Goal: Task Accomplishment & Management: Manage account settings

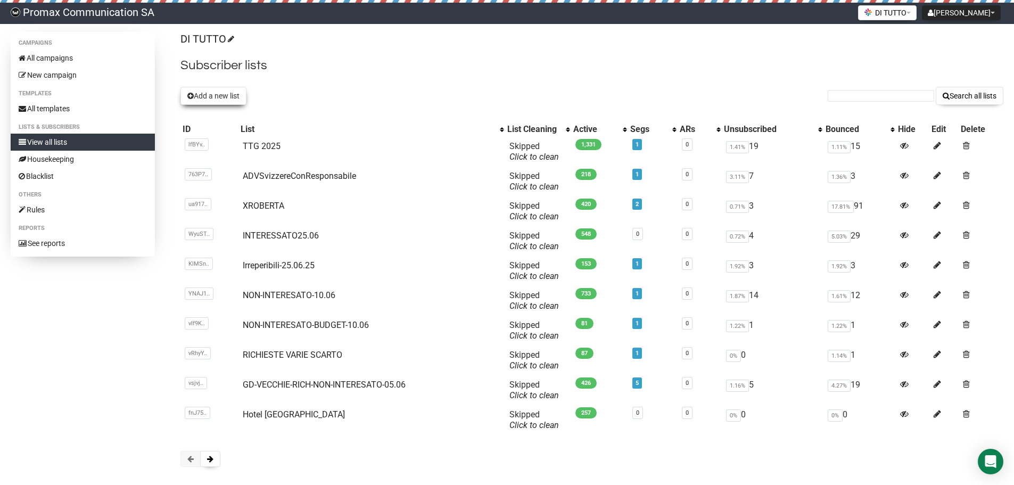
click at [223, 93] on button "Add a new list" at bounding box center [214, 96] width 66 height 18
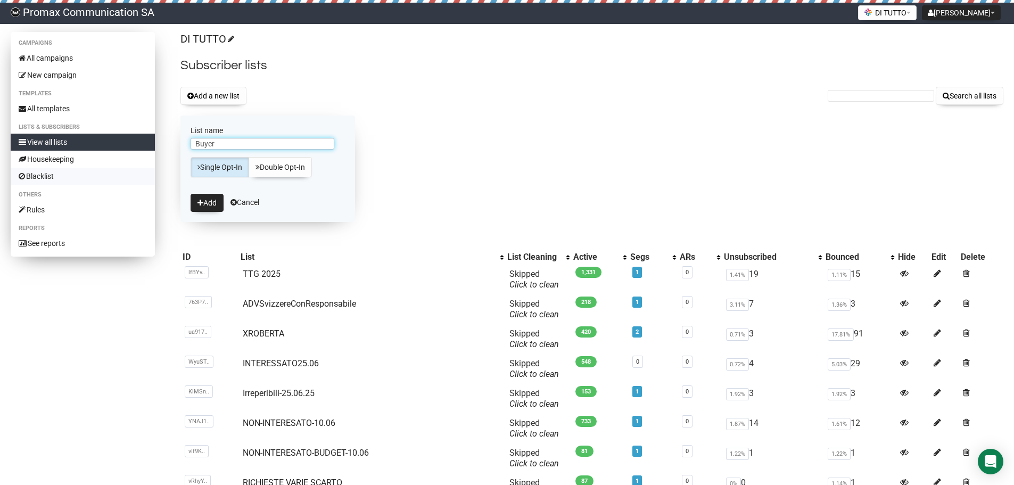
type input "Buyer"
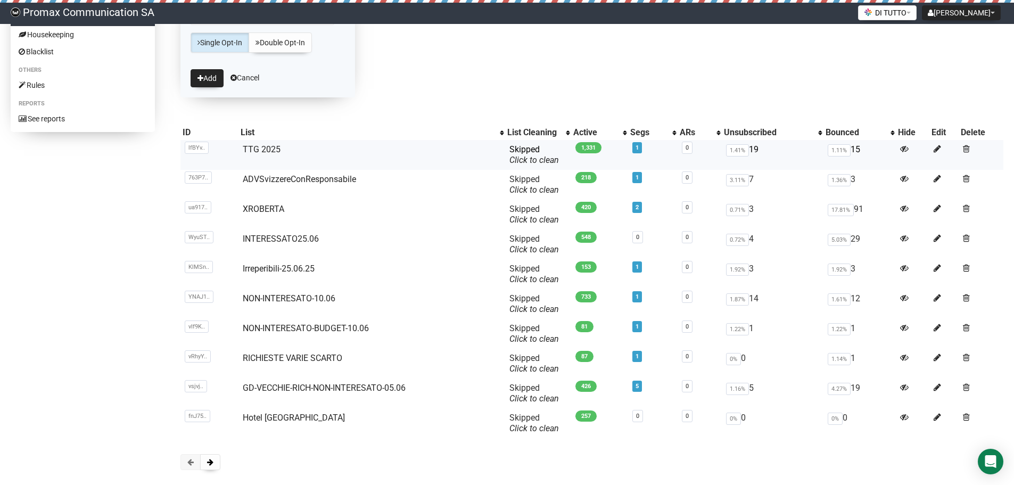
drag, startPoint x: 568, startPoint y: 129, endPoint x: 566, endPoint y: 171, distance: 41.6
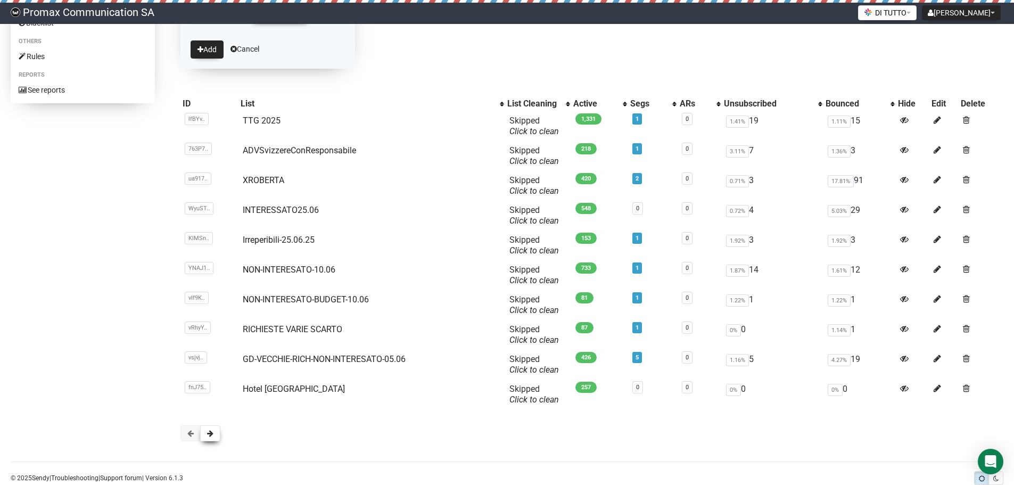
click at [215, 430] on button at bounding box center [210, 433] width 20 height 16
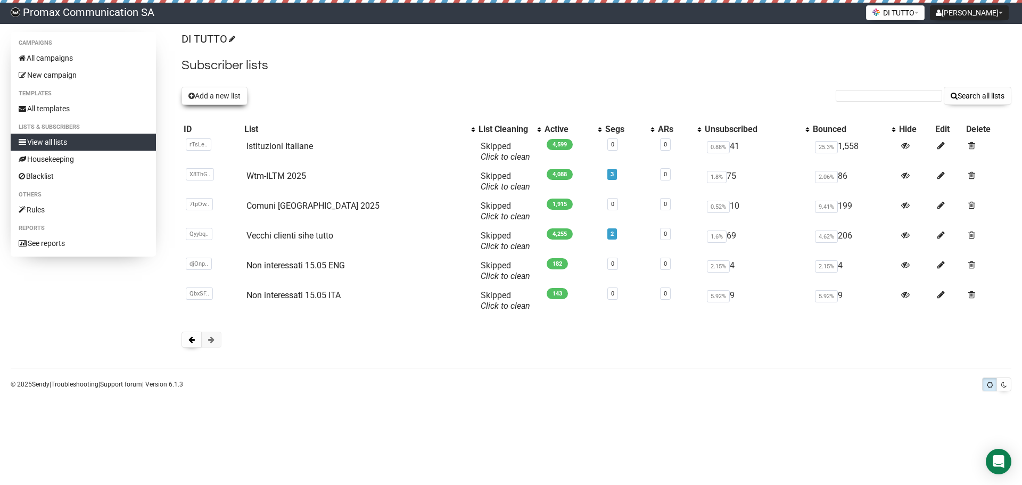
click at [216, 99] on button "Add a new list" at bounding box center [215, 96] width 66 height 18
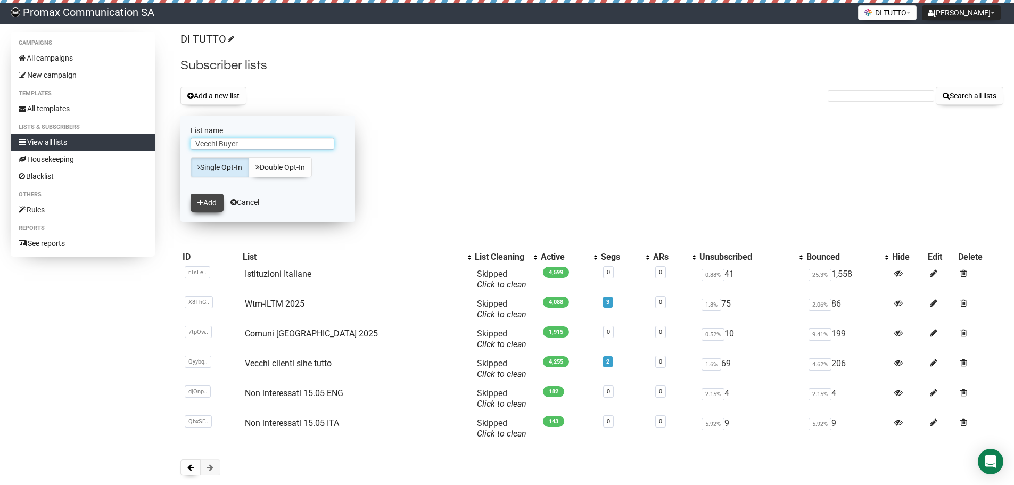
type input "Vecchi Buyer"
click at [201, 208] on button "Add" at bounding box center [207, 203] width 33 height 18
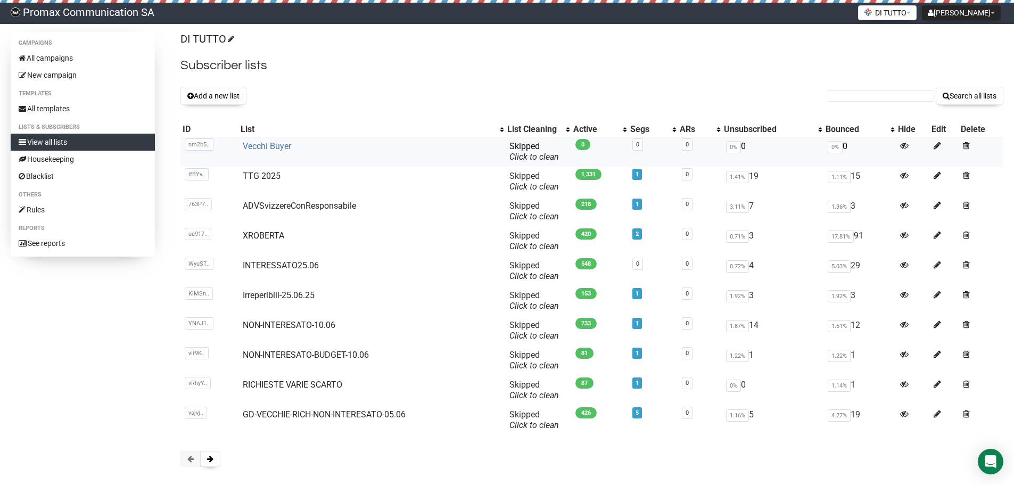
click at [270, 149] on link "Vecchi Buyer" at bounding box center [267, 146] width 48 height 10
